Goal: Task Accomplishment & Management: Complete application form

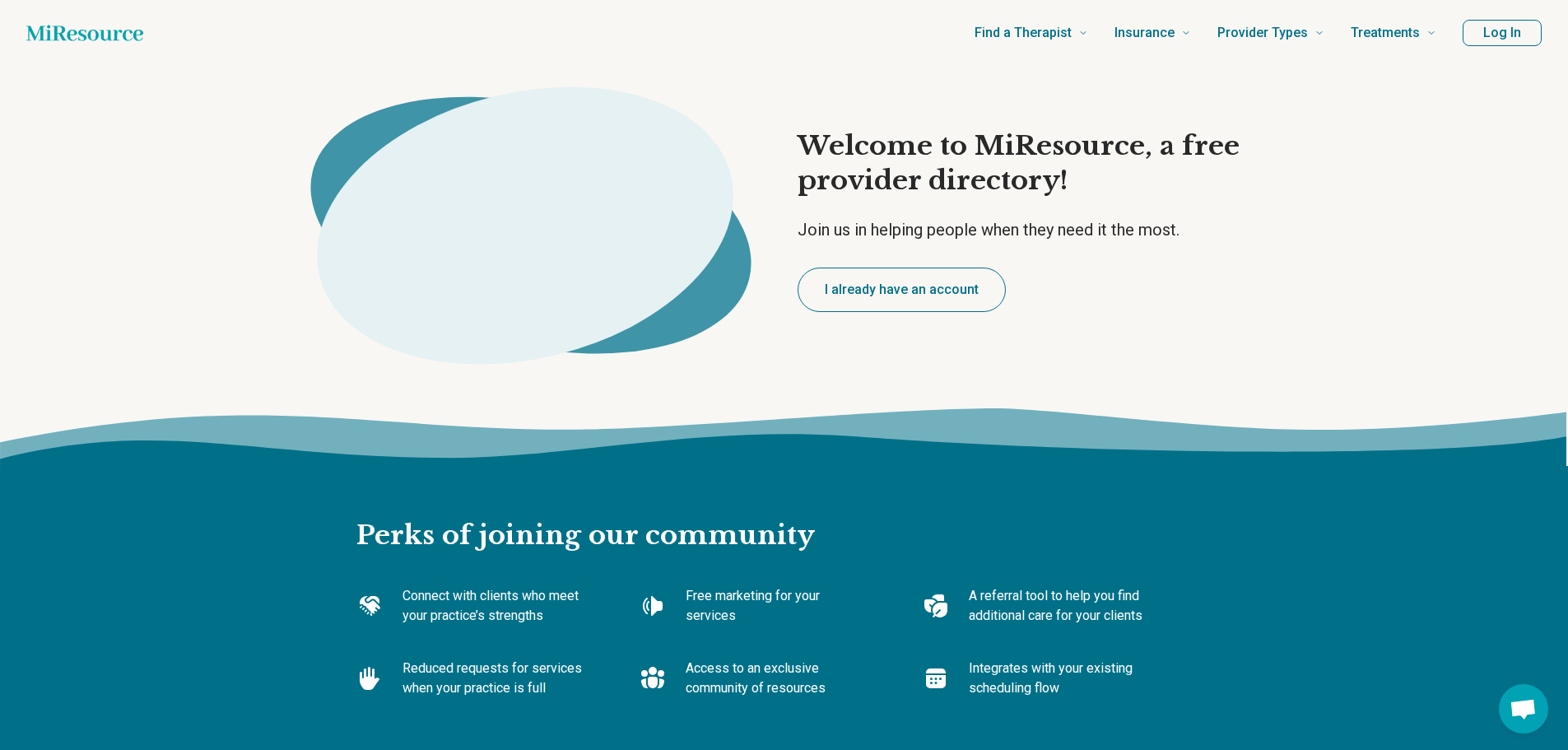
click at [951, 299] on button "I already have an account" at bounding box center [901, 290] width 208 height 44
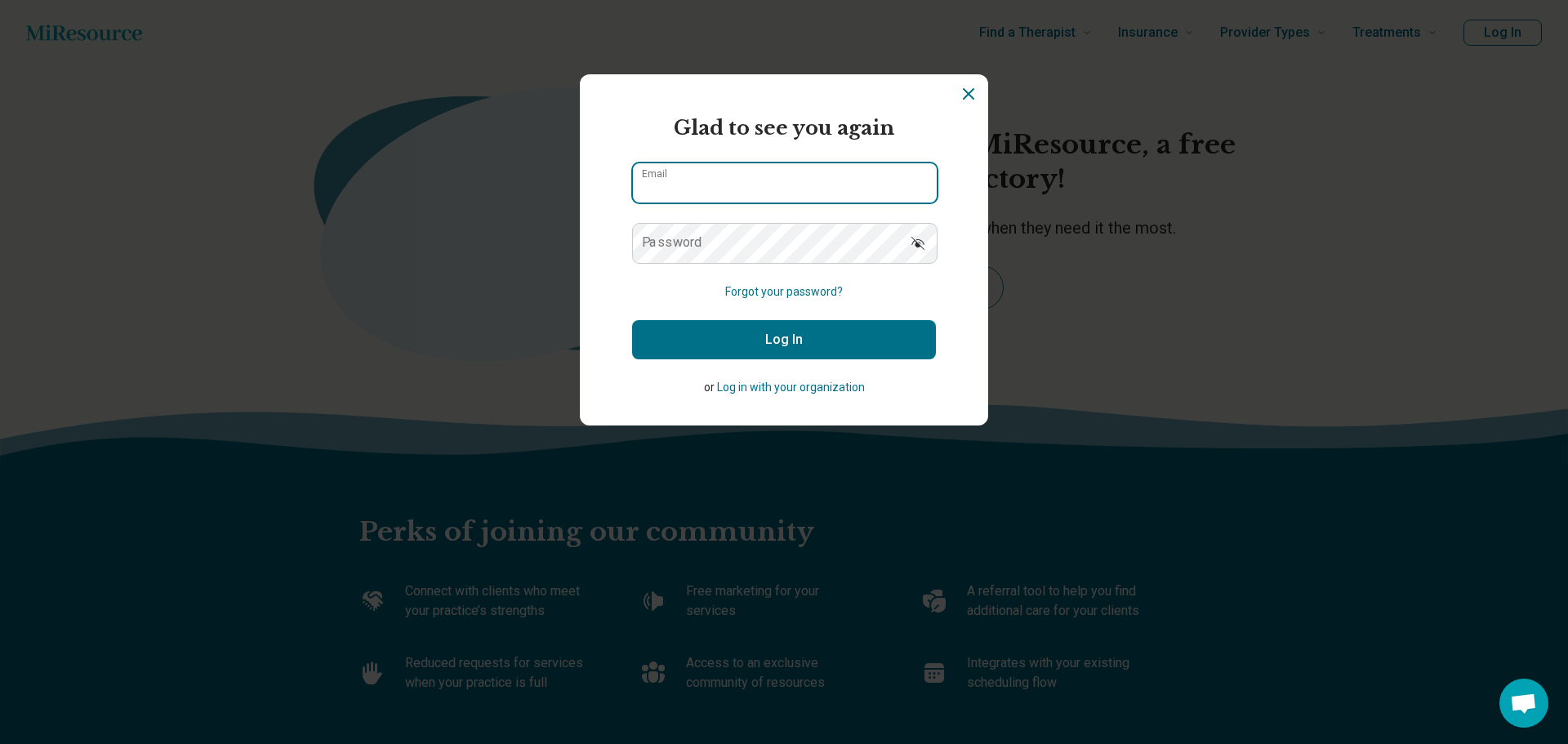
click at [691, 178] on input "Email" at bounding box center [785, 182] width 303 height 39
type input "**********"
click at [741, 334] on button "Log In" at bounding box center [784, 339] width 303 height 39
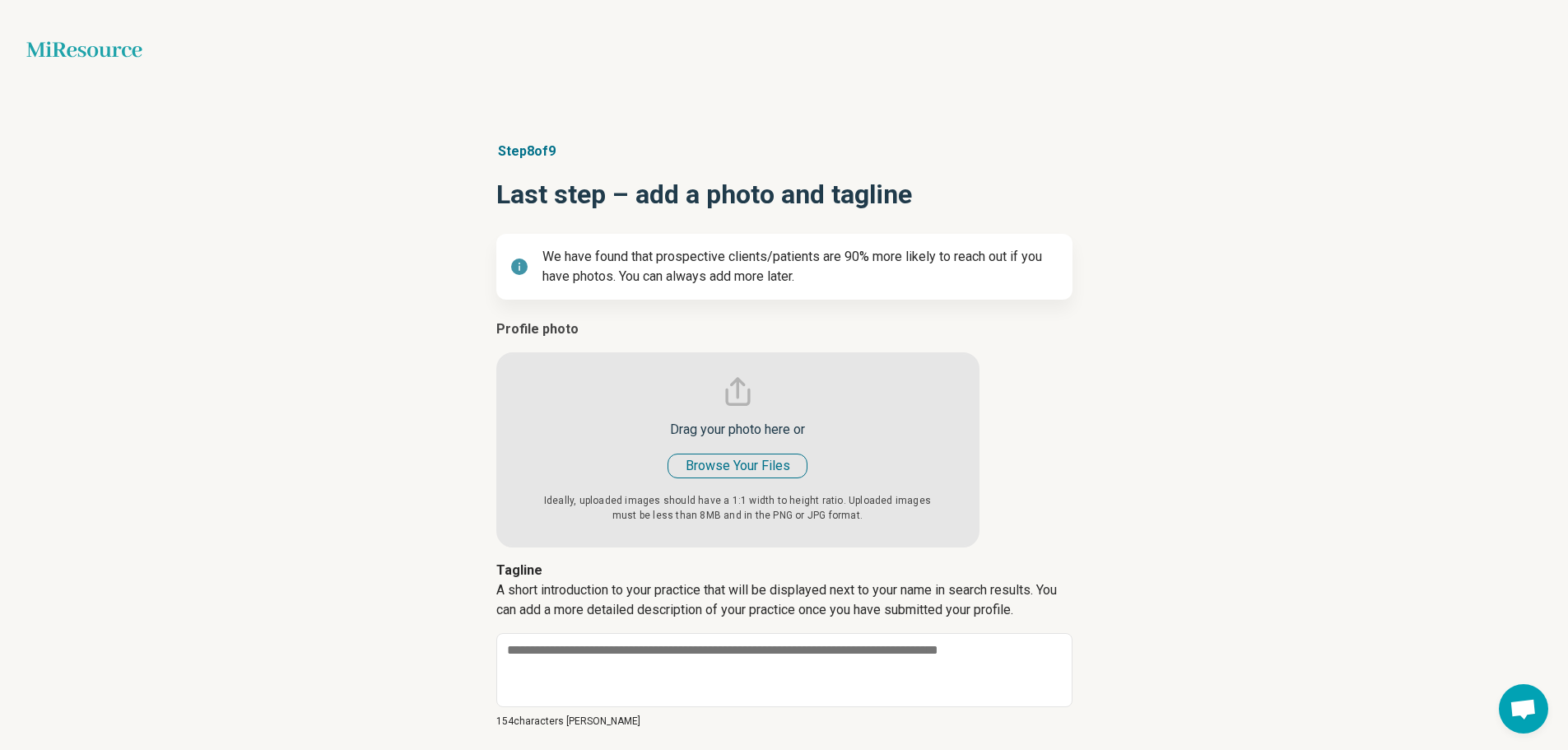
type textarea "*"
click at [760, 475] on input "file" at bounding box center [738, 433] width 484 height 228
